Goal: Task Accomplishment & Management: Use online tool/utility

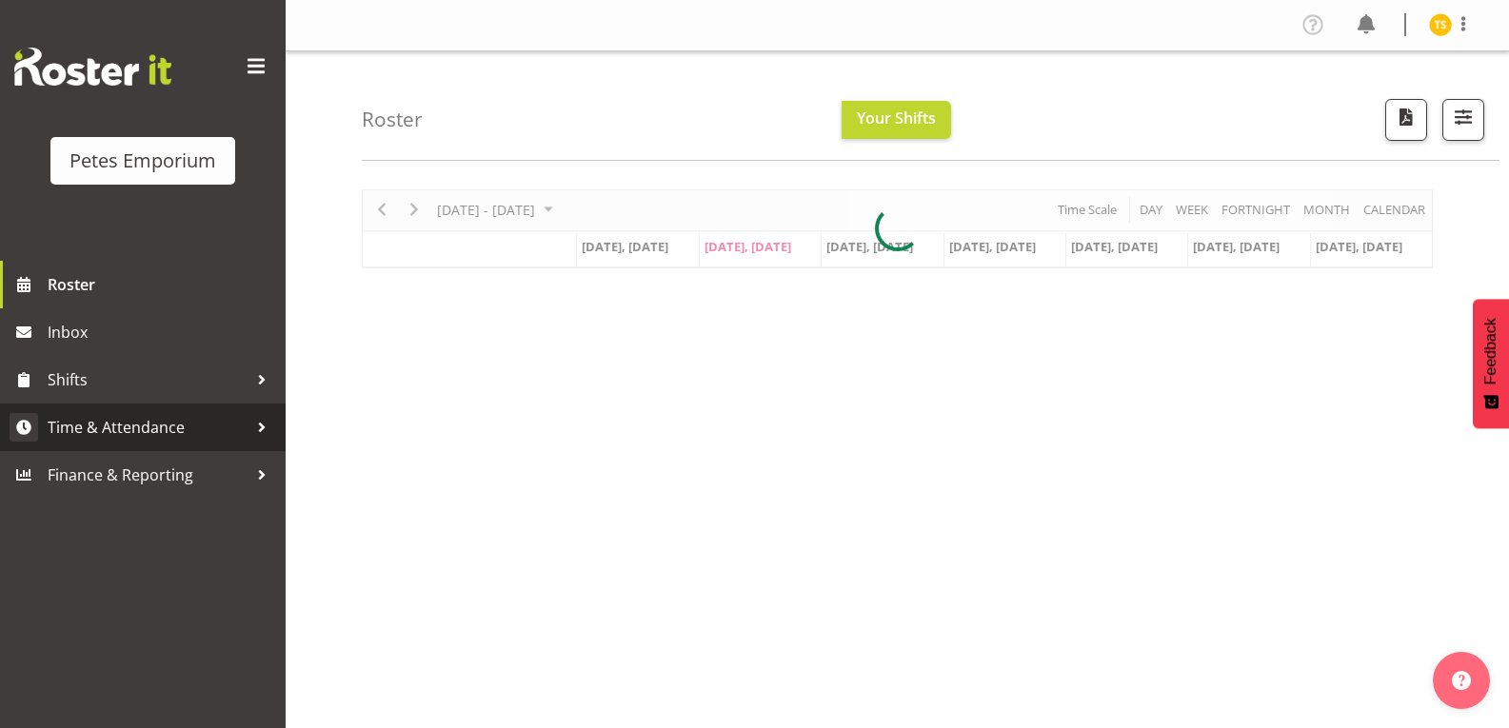
click at [132, 439] on span "Time & Attendance" at bounding box center [148, 427] width 200 height 29
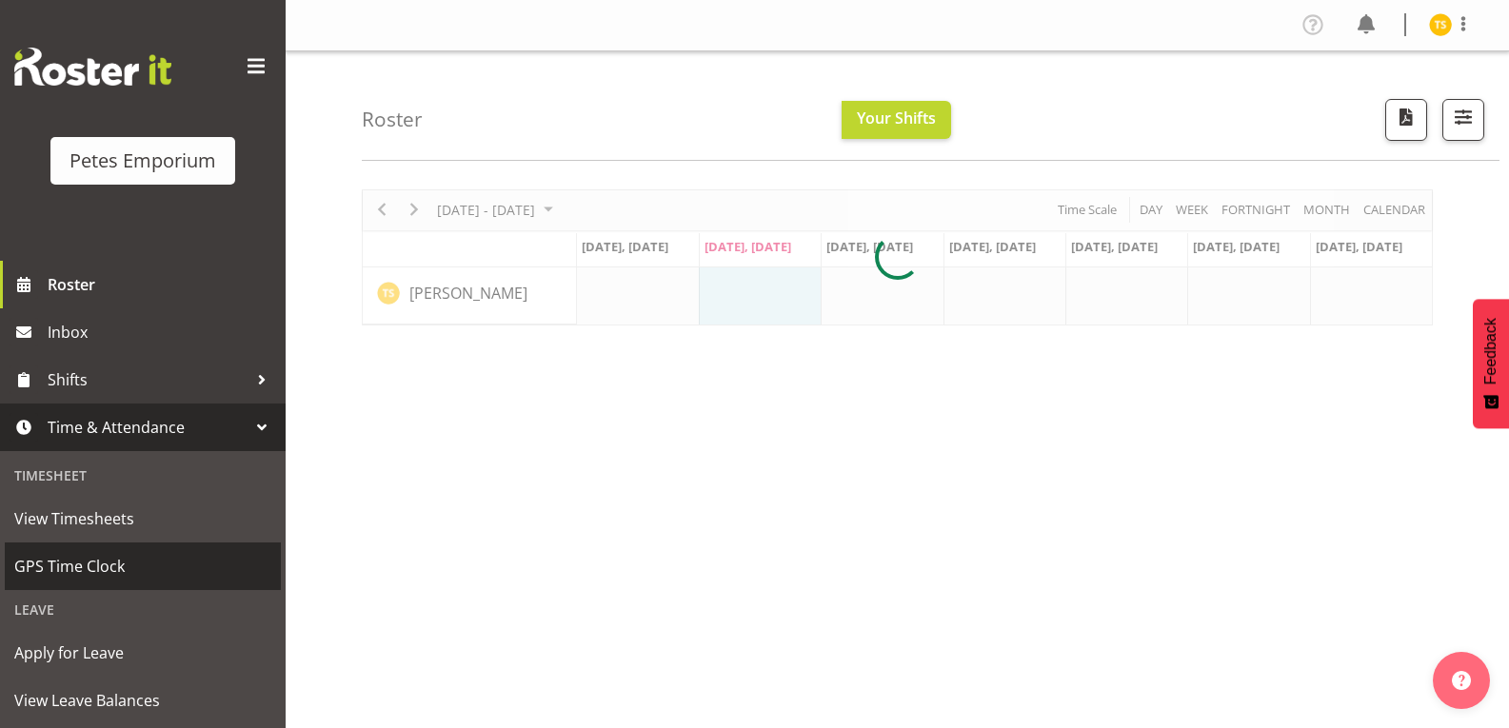
click at [108, 588] on link "GPS Time Clock" at bounding box center [143, 567] width 276 height 48
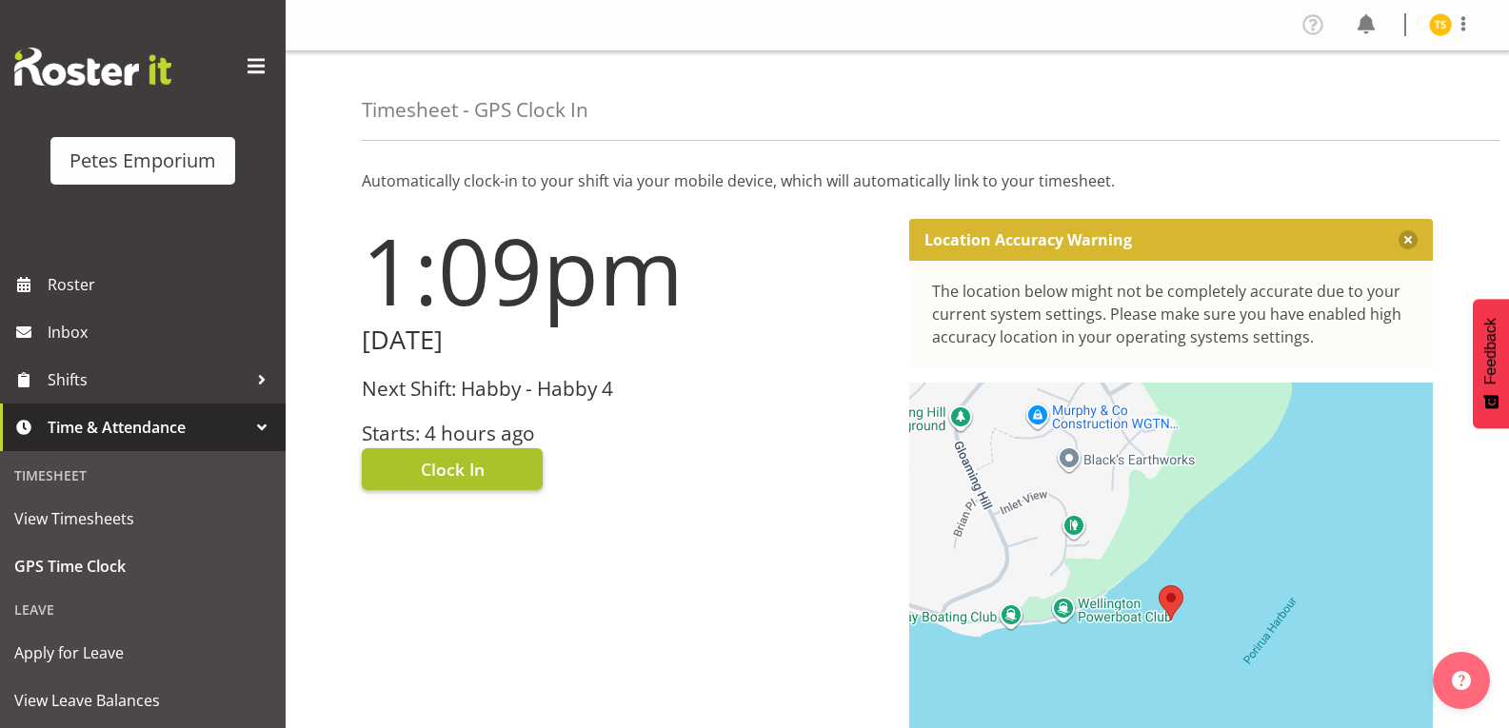
click at [410, 473] on button "Clock In" at bounding box center [452, 470] width 181 height 42
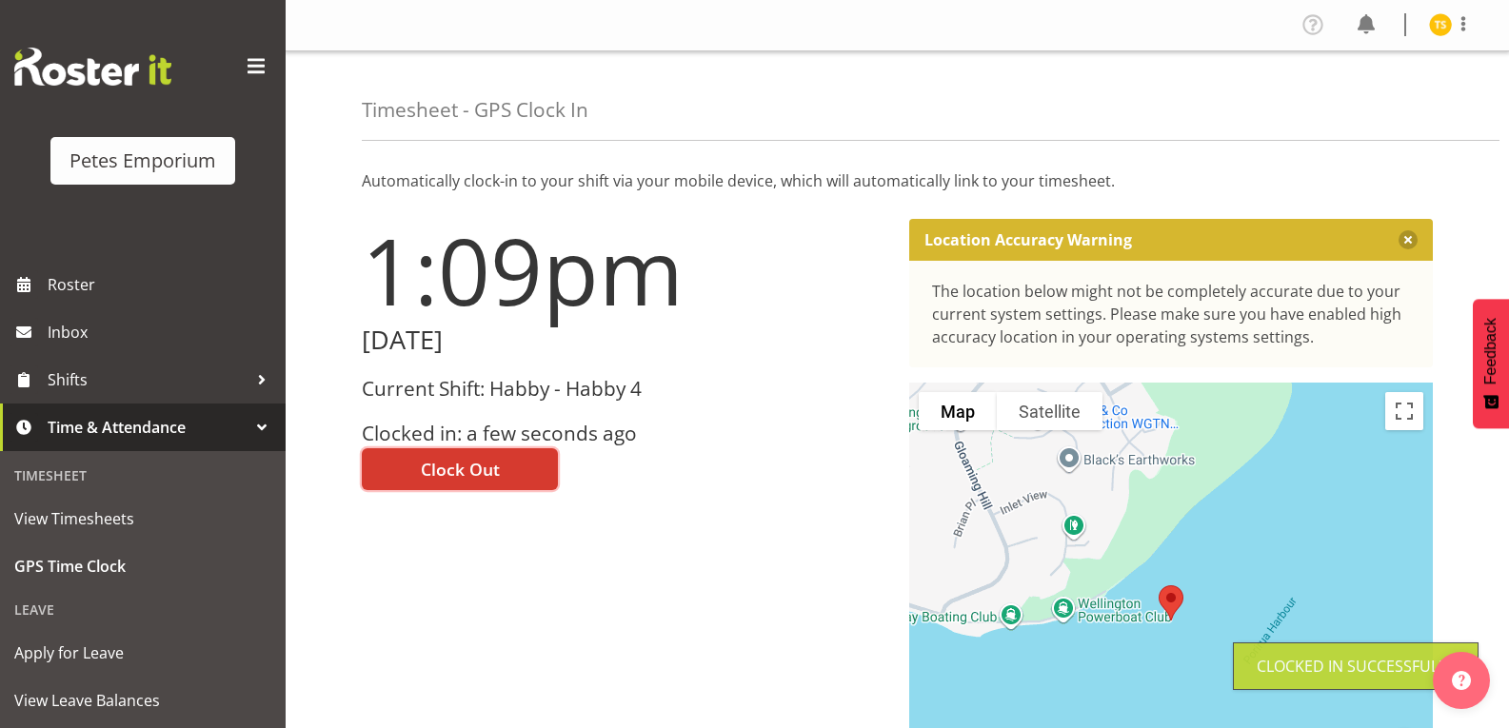
click at [1436, 25] on img at bounding box center [1440, 24] width 23 height 23
click at [1381, 106] on link "Log Out" at bounding box center [1383, 100] width 183 height 34
